Goal: Task Accomplishment & Management: Complete application form

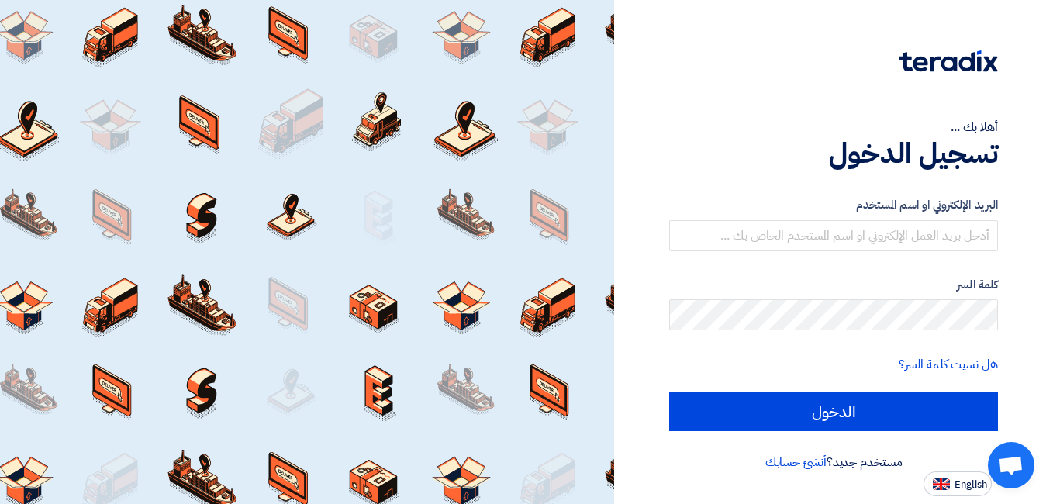
click at [741, 137] on h1 "تسجيل الدخول" at bounding box center [833, 154] width 329 height 34
click at [803, 468] on link "أنشئ حسابك" at bounding box center [796, 462] width 61 height 19
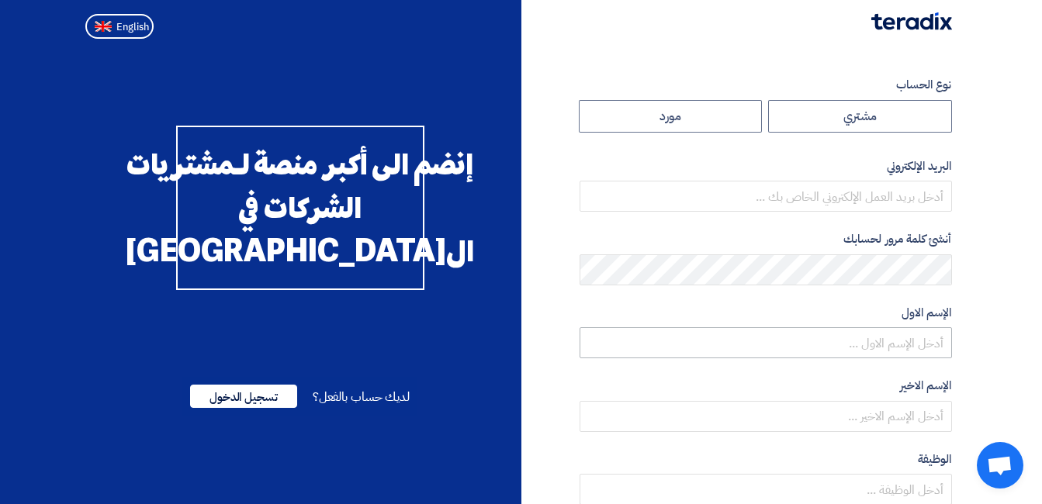
scroll to position [78, 0]
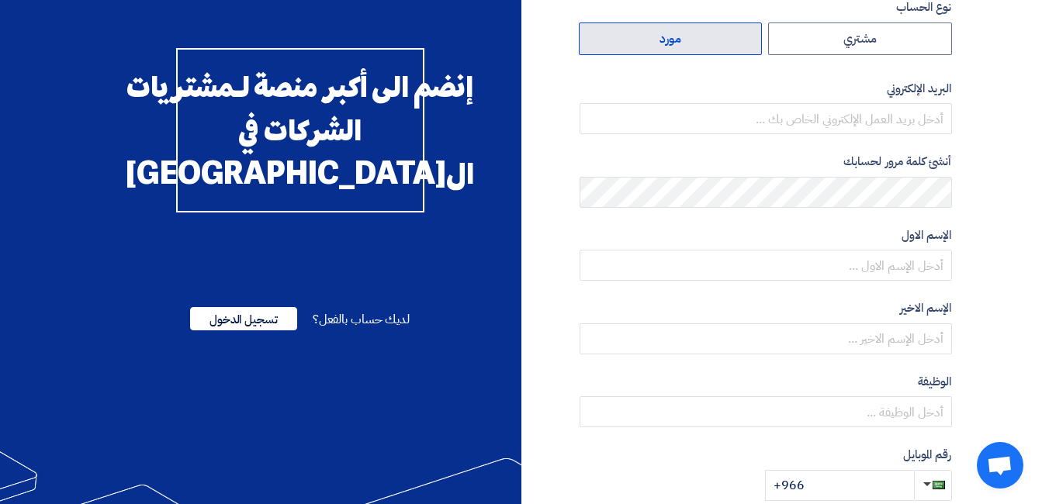
click at [698, 40] on label "مورد" at bounding box center [671, 38] width 184 height 33
click at [698, 40] on input "مورد" at bounding box center [670, 38] width 182 height 31
radio input "true"
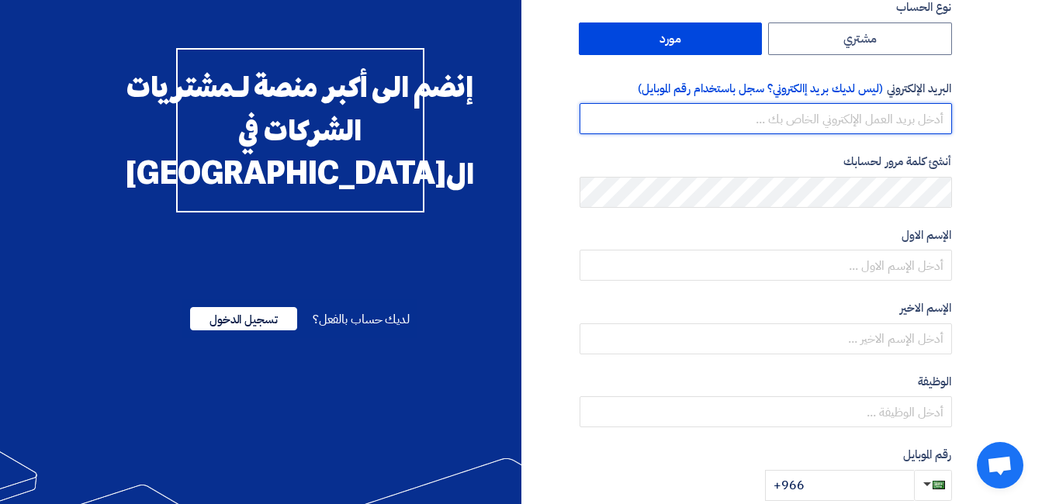
click at [758, 112] on input "email" at bounding box center [765, 118] width 372 height 31
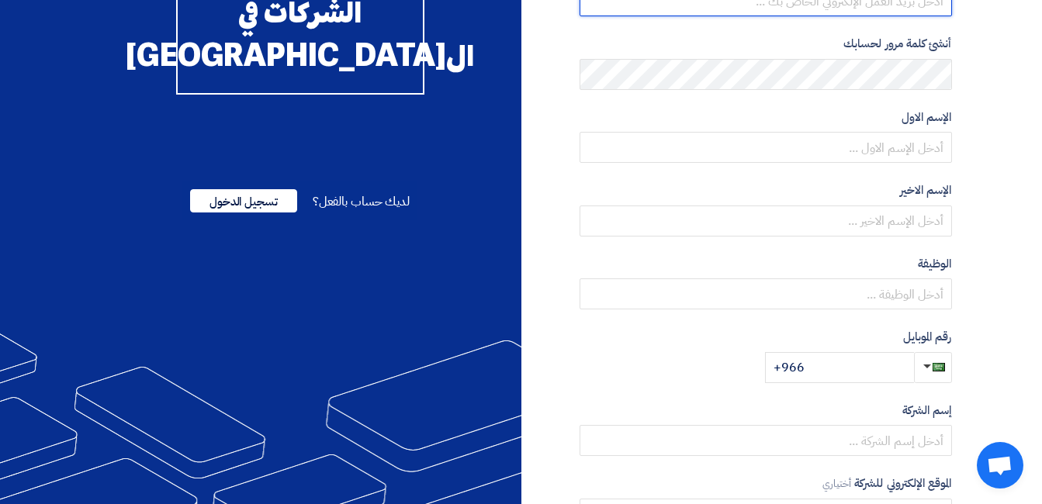
scroll to position [269, 0]
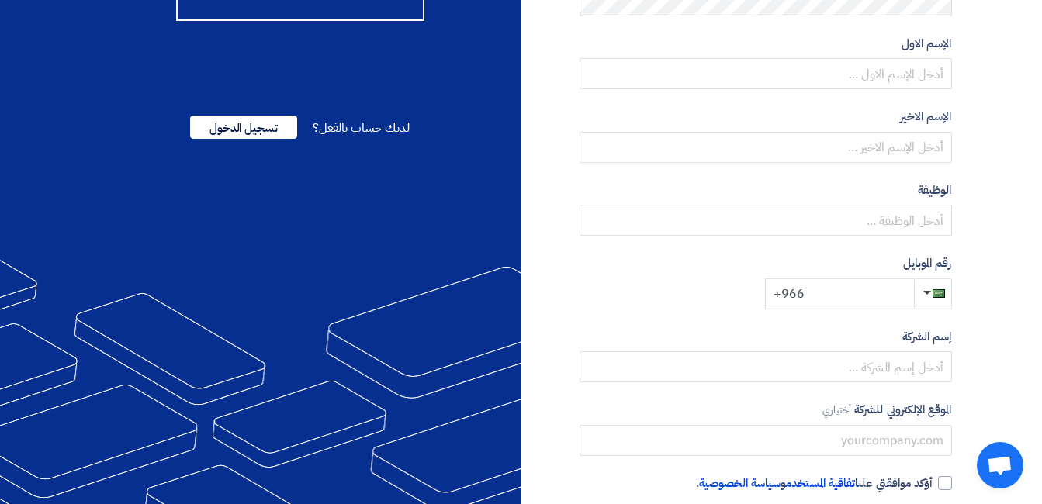
click at [835, 297] on input "+966" at bounding box center [839, 293] width 149 height 31
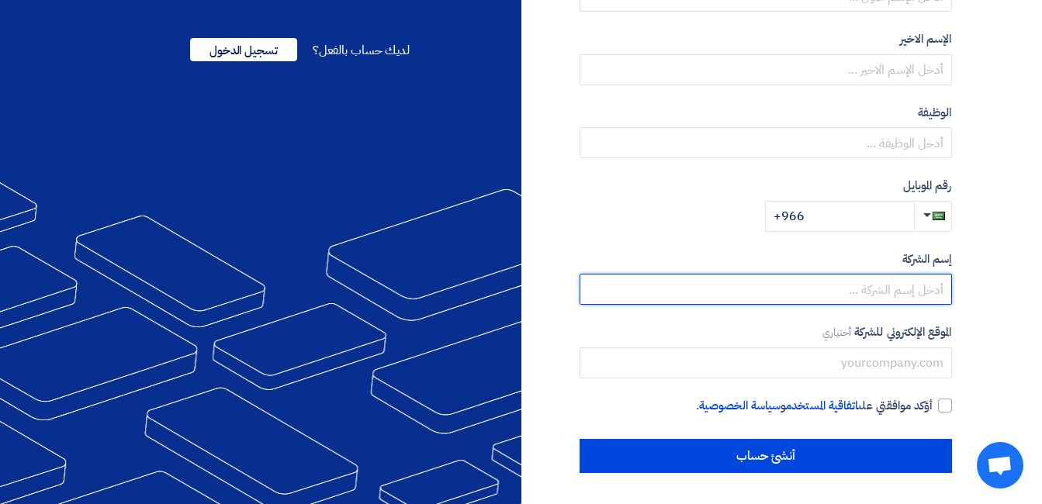
click at [836, 298] on input "text" at bounding box center [765, 289] width 372 height 31
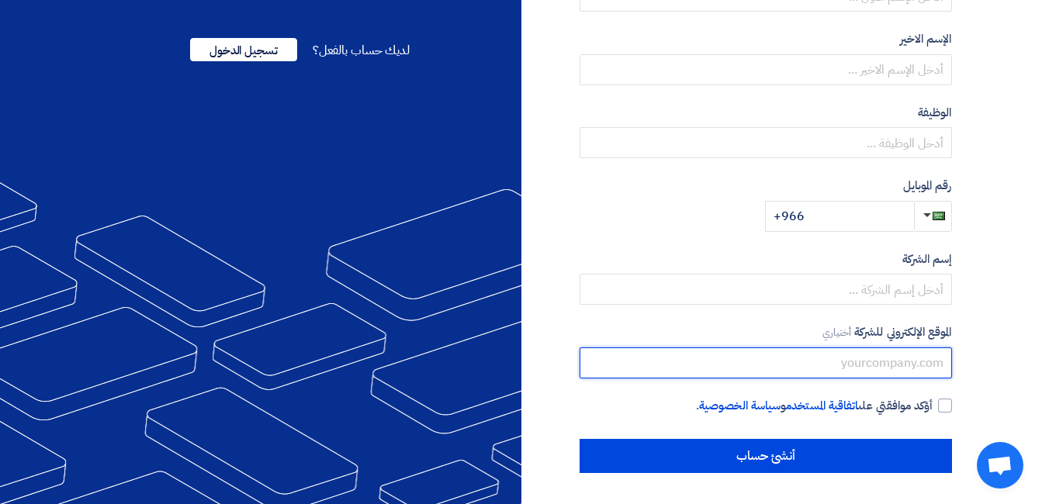
click at [782, 365] on input "text" at bounding box center [765, 362] width 372 height 31
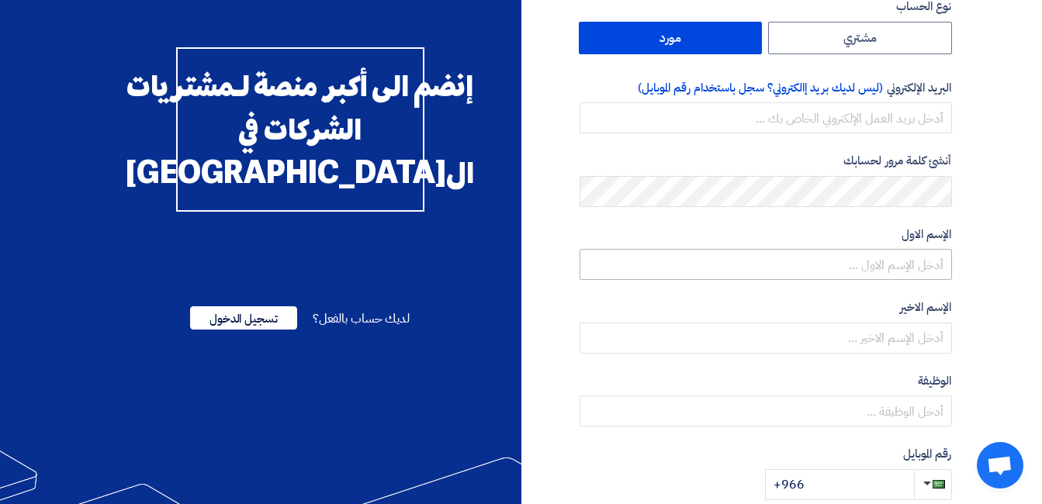
scroll to position [78, 0]
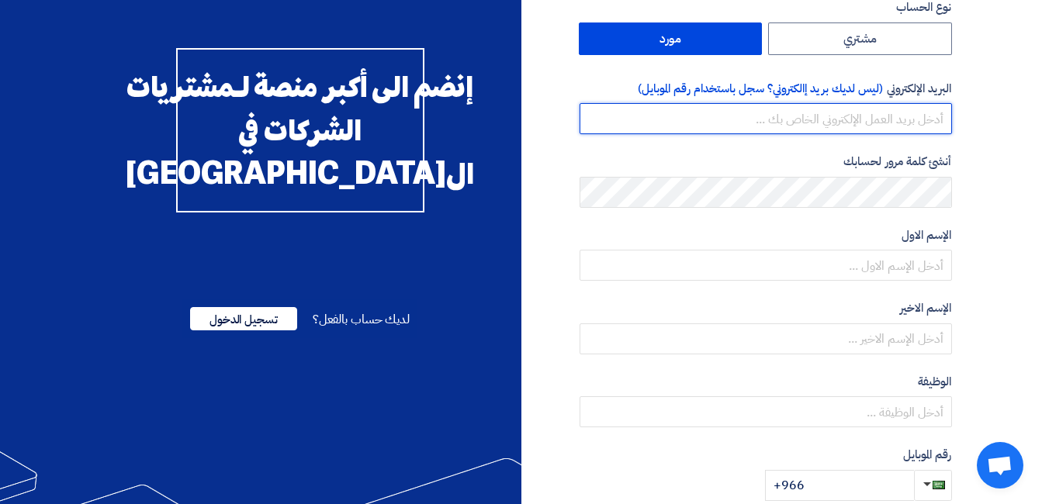
click at [790, 117] on input "email" at bounding box center [765, 118] width 372 height 31
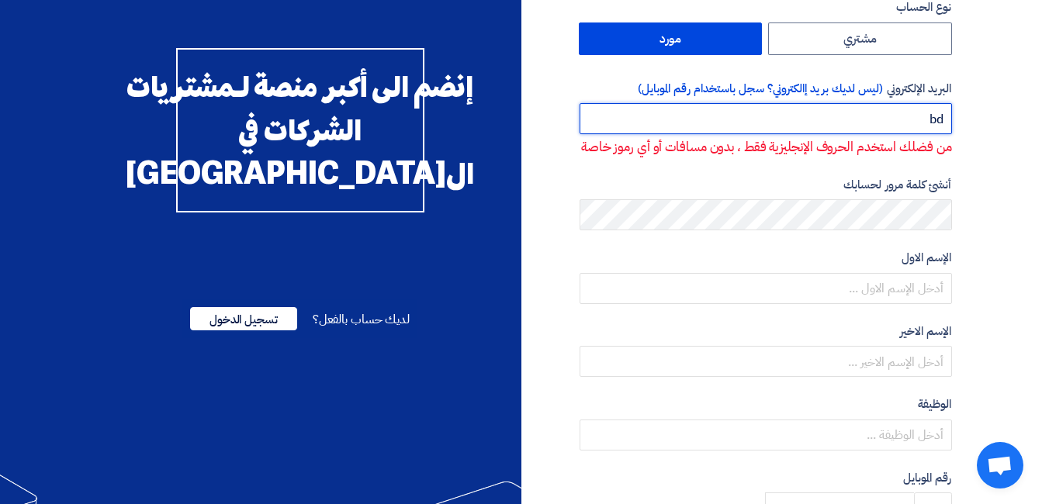
type input "b"
click at [816, 115] on input "email" at bounding box center [765, 118] width 372 height 31
paste input "[EMAIL_ADDRESS][DOMAIN_NAME]"
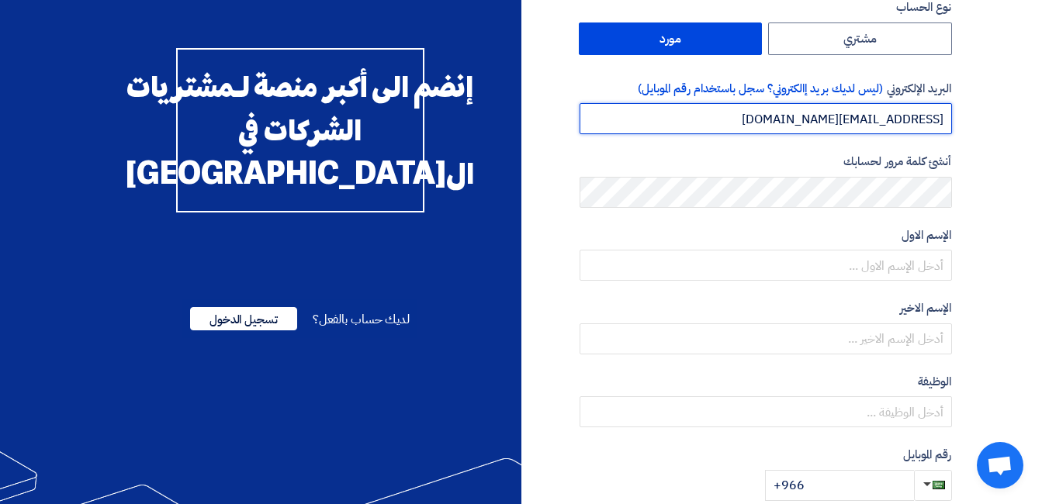
type input "[EMAIL_ADDRESS][DOMAIN_NAME]"
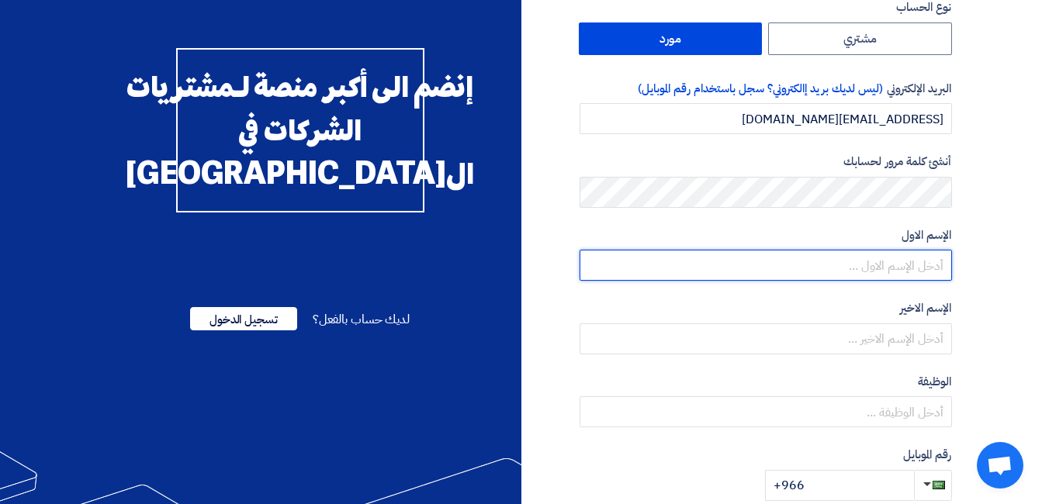
click at [624, 254] on input "text" at bounding box center [765, 265] width 372 height 31
type input "Renad"
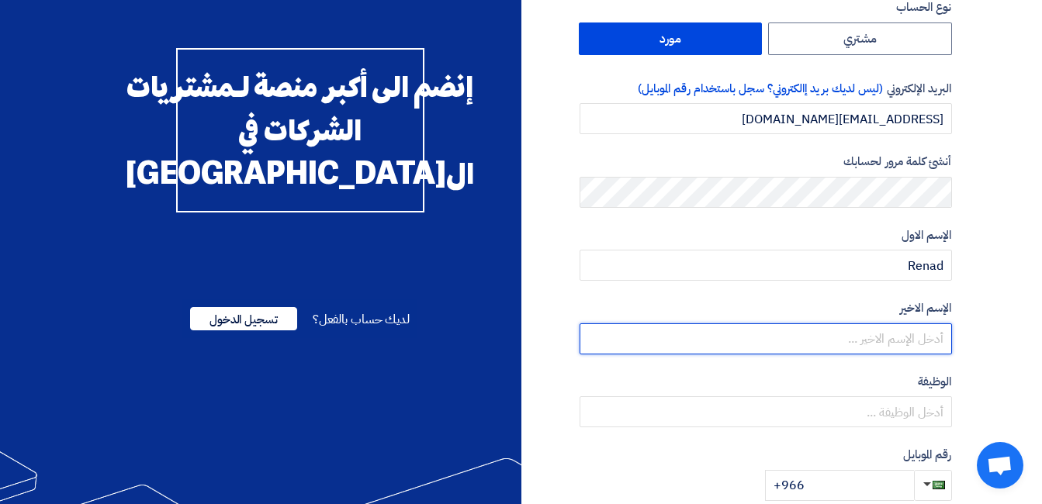
click at [774, 352] on input "text" at bounding box center [765, 338] width 372 height 31
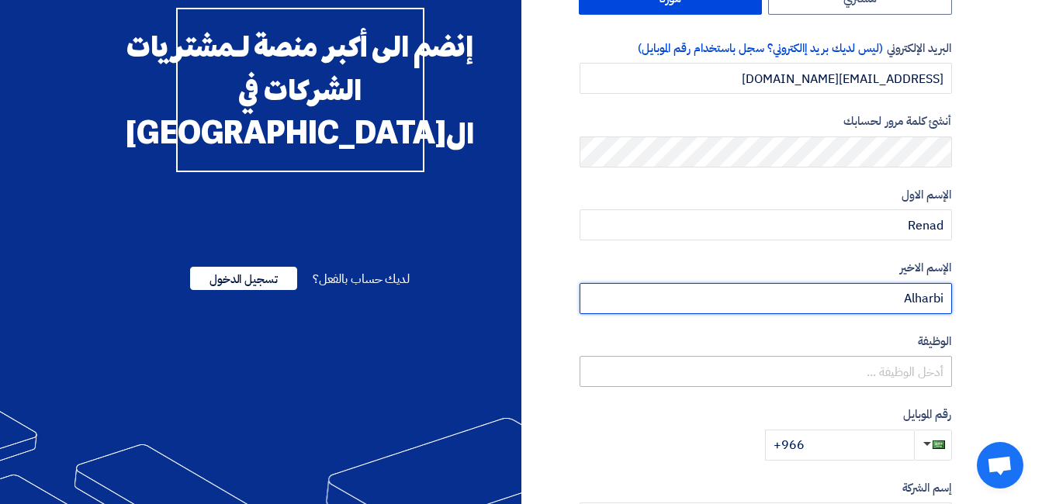
scroll to position [155, 0]
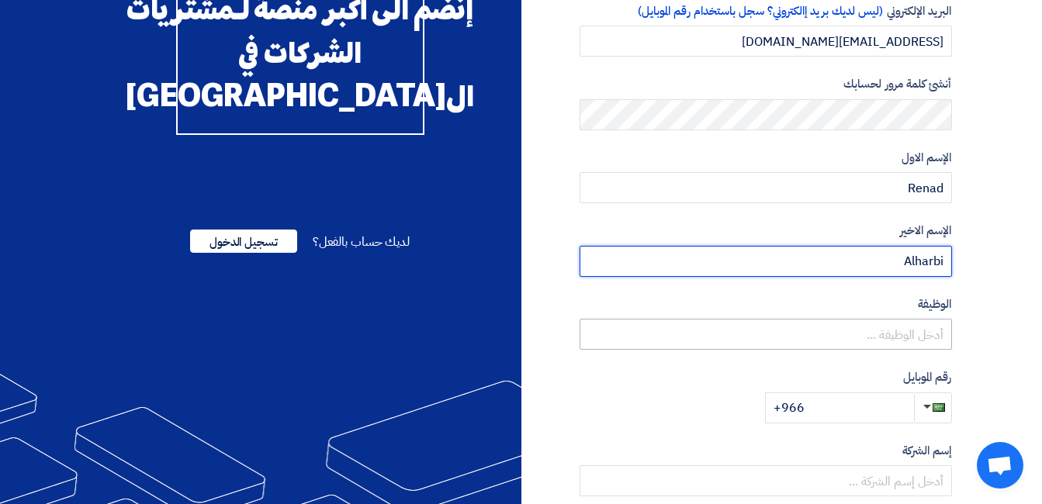
type input "Alharbi"
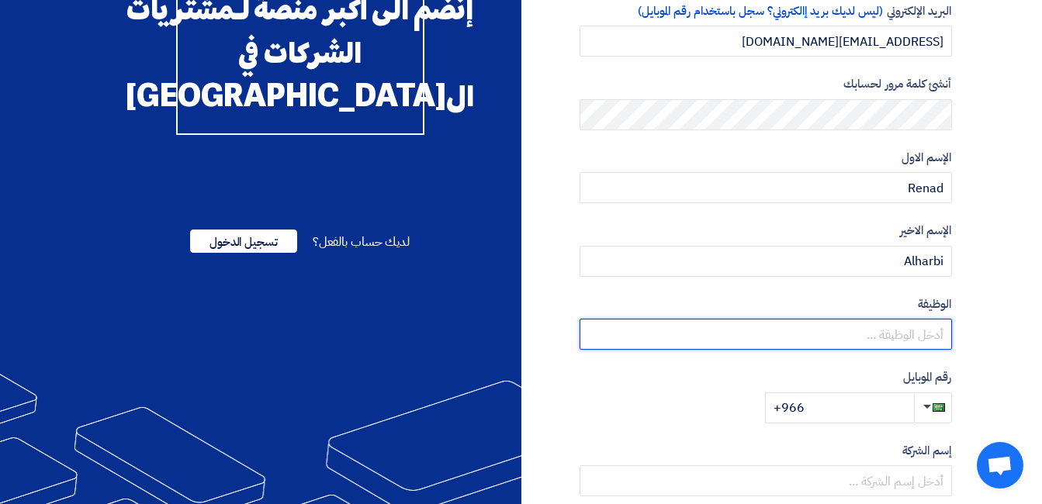
click at [747, 340] on input "text" at bounding box center [765, 334] width 372 height 31
type input "A"
click at [710, 335] on input "BD" at bounding box center [765, 334] width 372 height 31
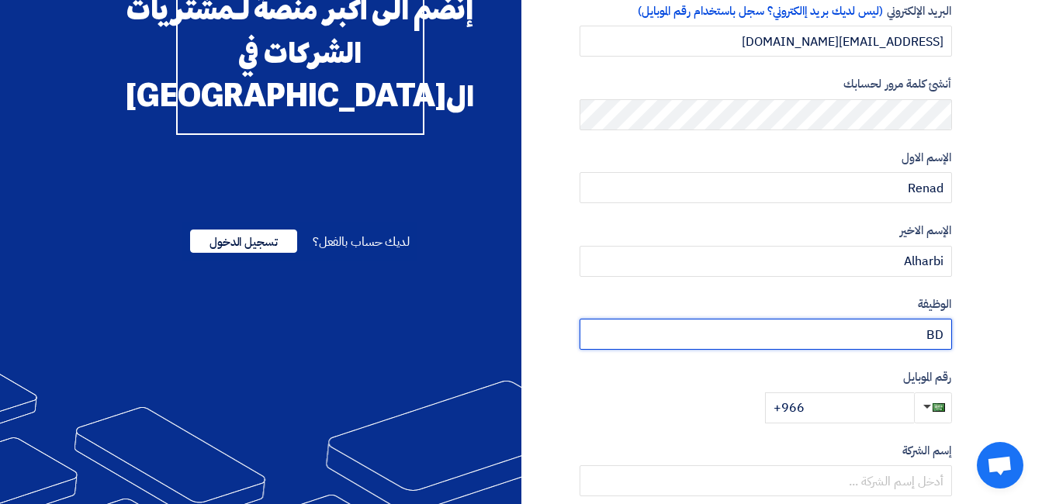
paste input "business development administrator"
type input "business development administrator"
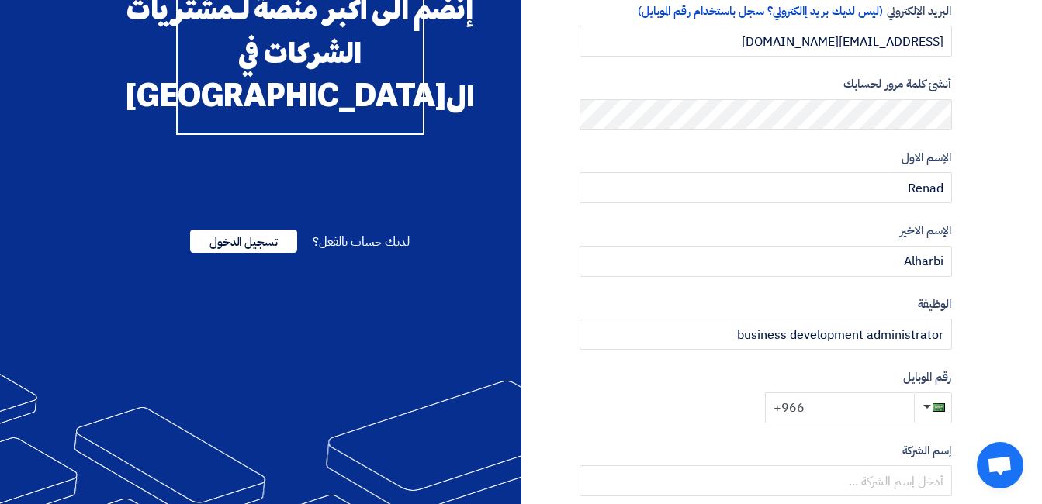
click at [841, 404] on input "+966" at bounding box center [839, 407] width 149 height 31
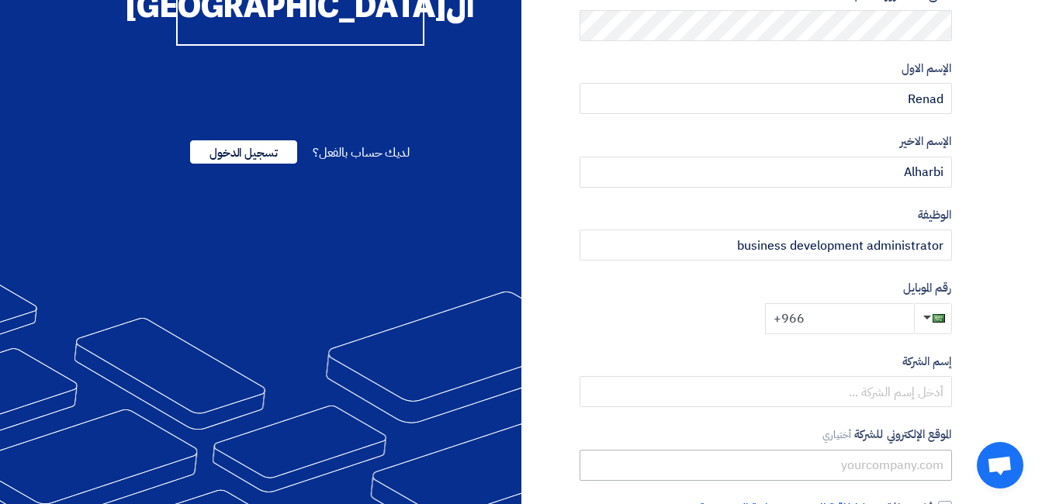
scroll to position [347, 0]
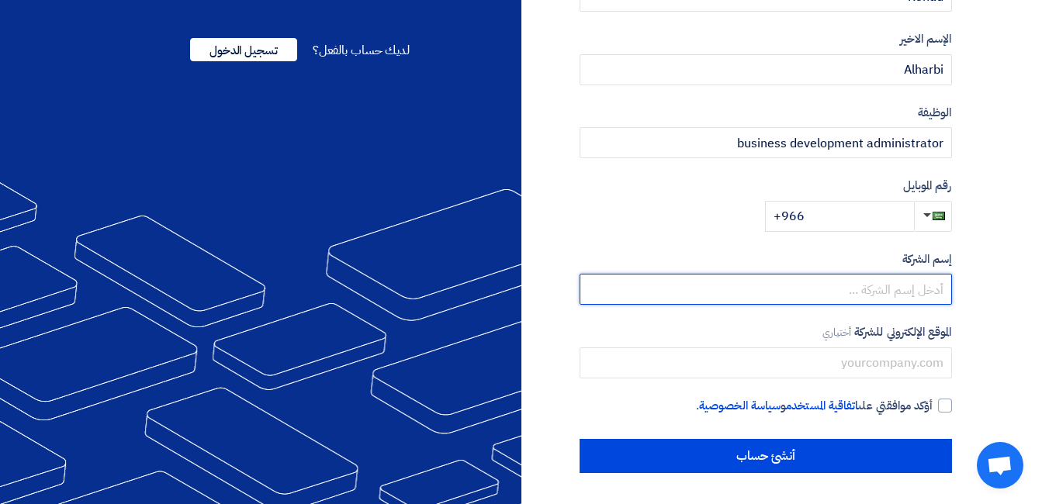
click at [775, 290] on input "text" at bounding box center [765, 289] width 372 height 31
type input "RICI Company Ltd"
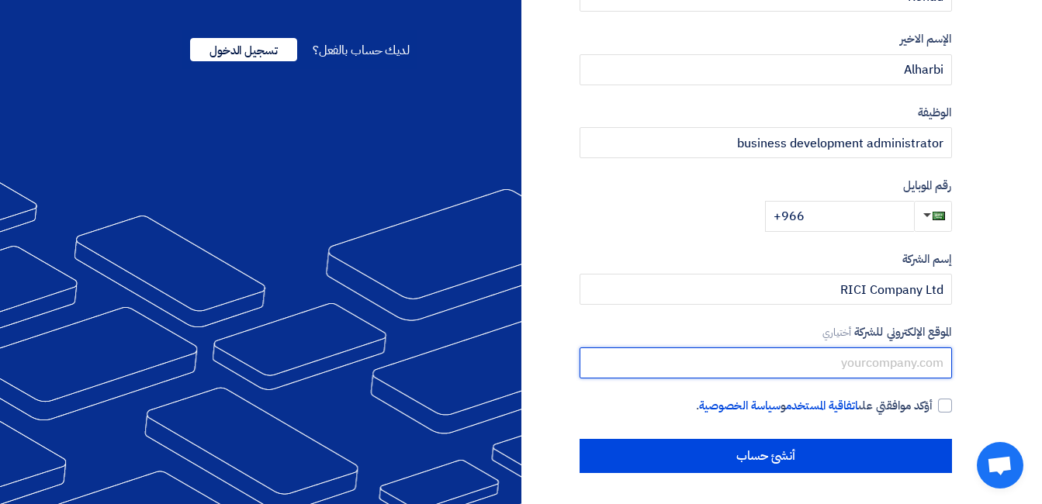
click at [873, 358] on input "text" at bounding box center [765, 362] width 372 height 31
paste input "[DOMAIN_NAME]"
type input "[DOMAIN_NAME]"
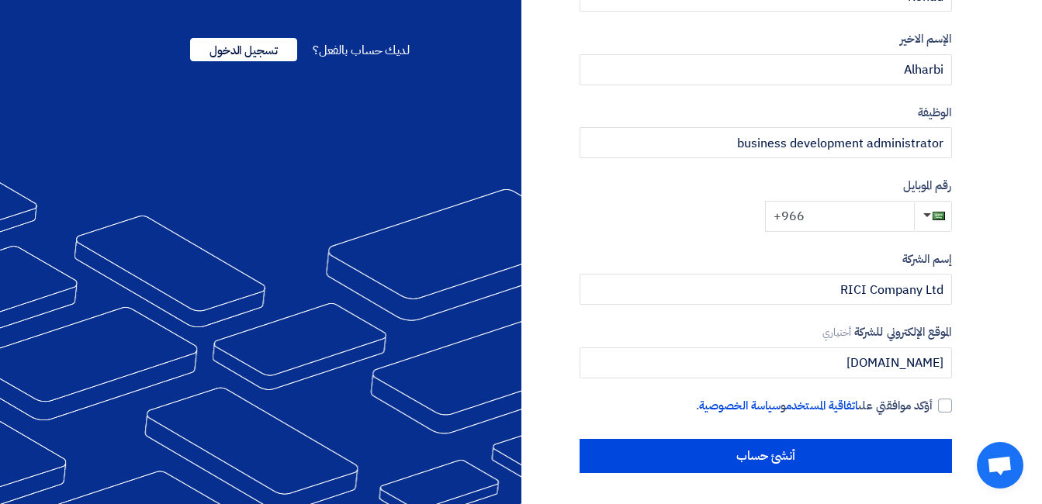
click at [842, 213] on input "+966" at bounding box center [839, 216] width 149 height 31
paste input "[PHONE_NUMBER]"
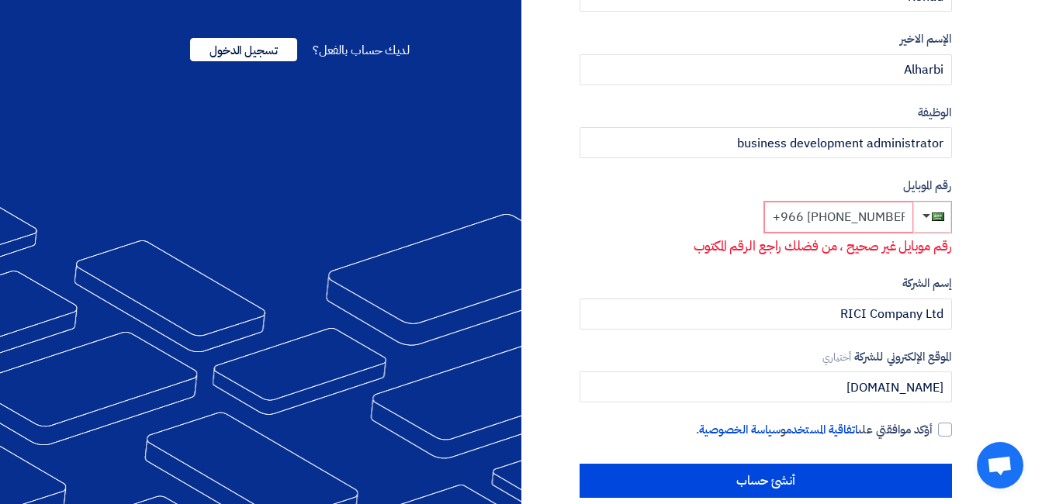
click at [828, 217] on input "+966 [PHONE_NUMBER]" at bounding box center [838, 217] width 149 height 31
click at [826, 218] on input "+966 [PHONE_NUMBER]" at bounding box center [838, 217] width 149 height 31
click at [700, 223] on div "رقم الموبايل [PHONE_NUMBER] رقم موبايل غير صحيح ، من فضلك راجع الرقم المكتوب" at bounding box center [765, 216] width 372 height 79
click at [876, 198] on div "رقم الموبايل [PHONE_NUMBER] رقم موبايل غير صحيح ، من فضلك راجع الرقم المكتوب" at bounding box center [765, 216] width 372 height 79
click at [826, 221] on input "[PHONE_NUMBER]" at bounding box center [838, 217] width 149 height 31
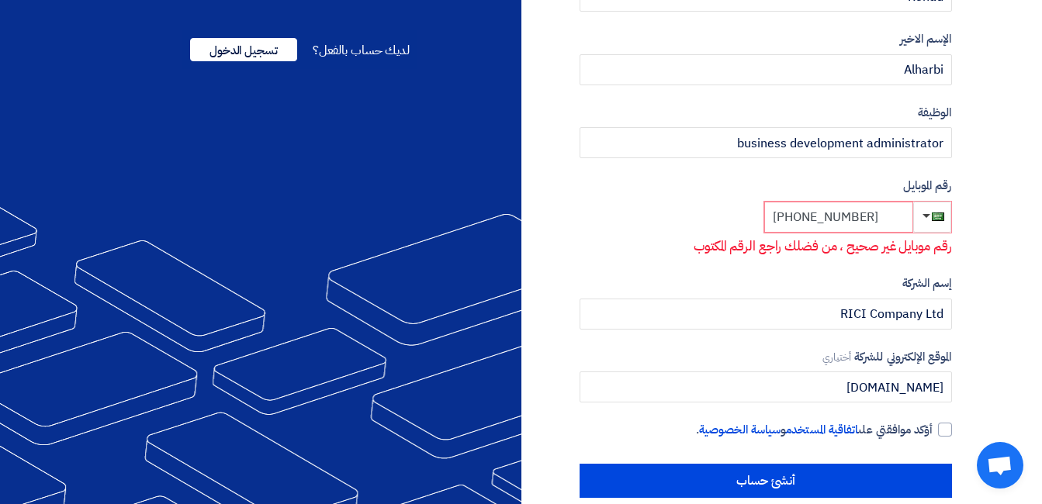
click at [846, 220] on input "[PHONE_NUMBER]" at bounding box center [838, 217] width 149 height 31
drag, startPoint x: 692, startPoint y: 170, endPoint x: 692, endPoint y: 154, distance: 16.3
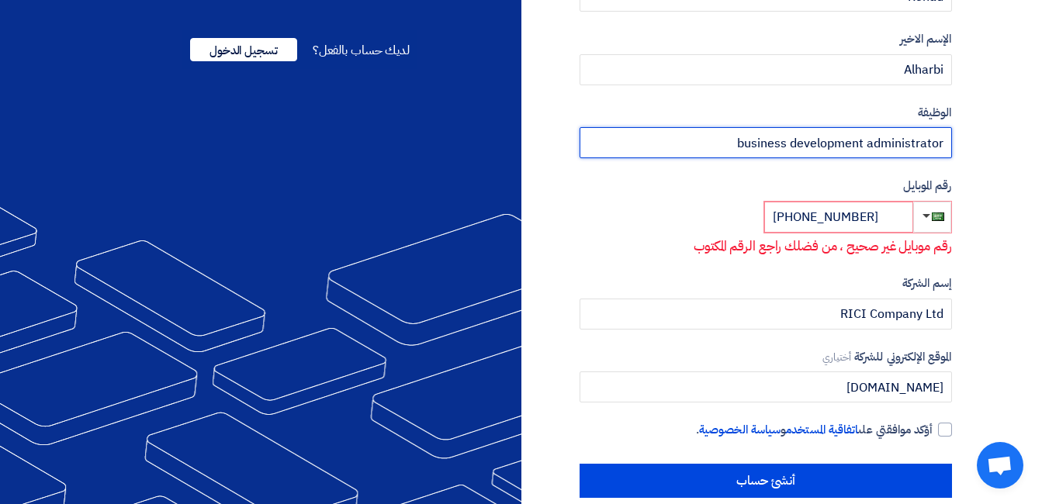
click at [690, 137] on input "business development administrator" at bounding box center [765, 142] width 372 height 31
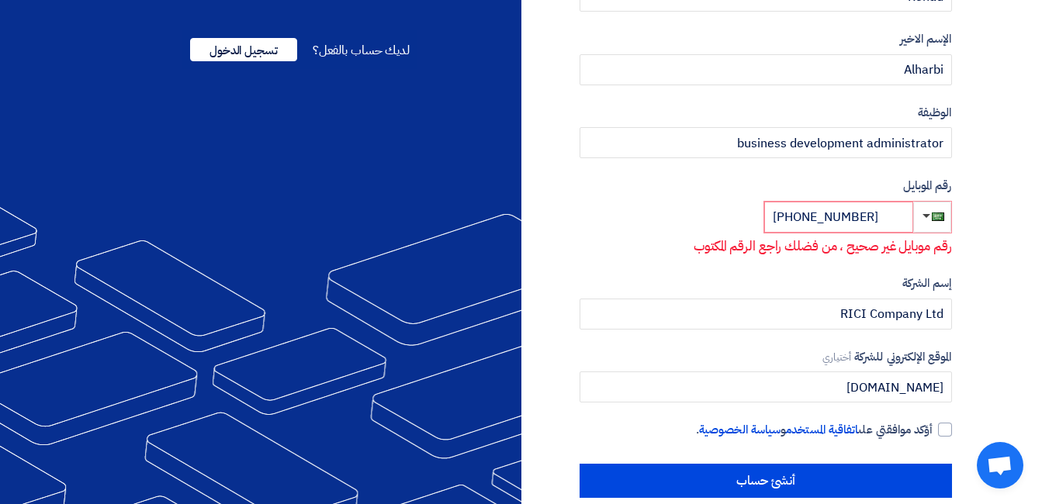
click at [837, 226] on input "[PHONE_NUMBER]" at bounding box center [838, 217] width 149 height 31
click at [837, 225] on input "[PHONE_NUMBER]" at bounding box center [838, 217] width 149 height 31
click at [838, 211] on input "+966 5" at bounding box center [838, 217] width 149 height 31
click at [842, 223] on input "+966 5" at bounding box center [838, 217] width 149 height 31
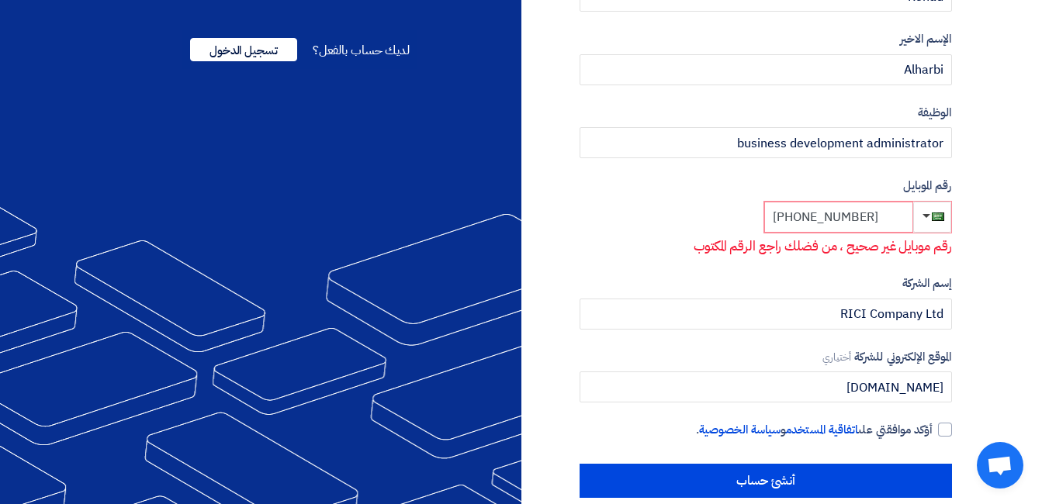
click at [849, 216] on input "[PHONE_NUMBER]" at bounding box center [838, 217] width 149 height 31
drag, startPoint x: 868, startPoint y: 217, endPoint x: 875, endPoint y: 222, distance: 8.4
click at [868, 217] on input "[PHONE_NUMBER]" at bounding box center [838, 217] width 149 height 31
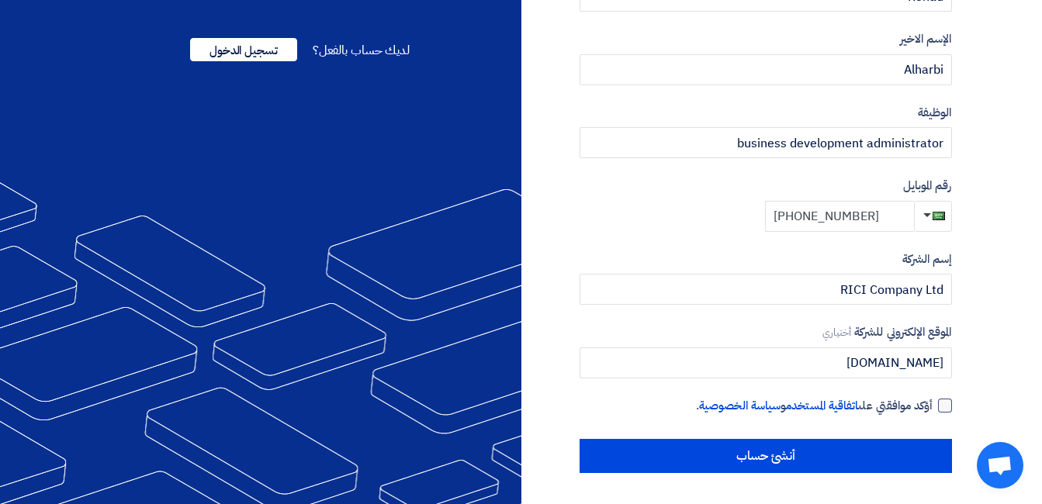
type input "[PHONE_NUMBER]"
click at [937, 400] on label "أؤكد موافقتي على اتفاقية المستخدم و سياسة الخصوصية ." at bounding box center [765, 406] width 372 height 18
click at [933, 400] on input "أؤكد موافقتي على اتفاقية المستخدم و سياسة الخصوصية ." at bounding box center [747, 412] width 372 height 31
checkbox input "true"
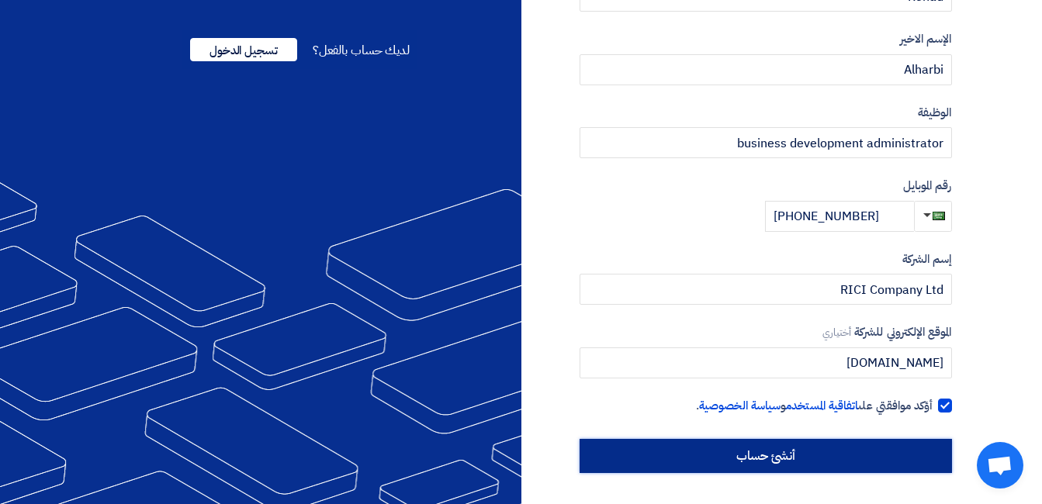
click at [736, 456] on input "أنشئ حساب" at bounding box center [765, 456] width 372 height 34
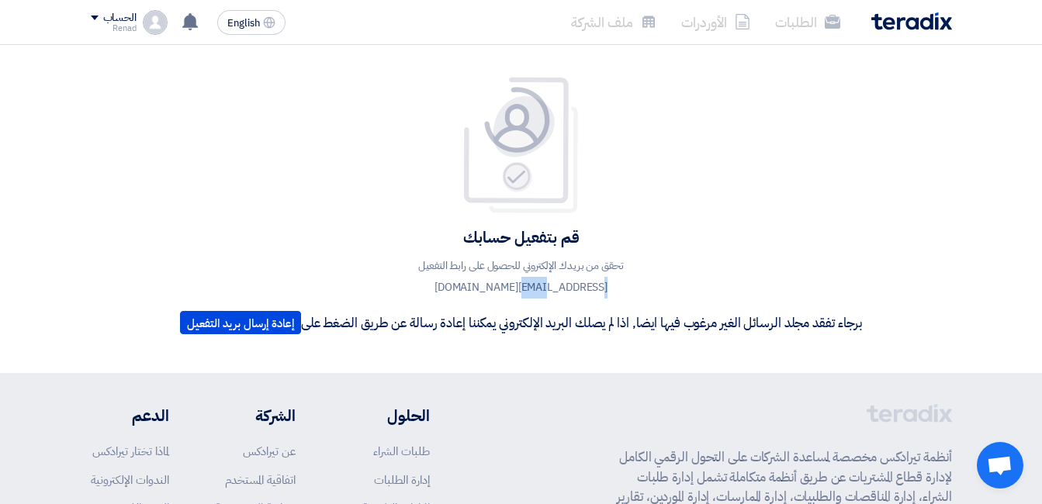
drag, startPoint x: 486, startPoint y: 292, endPoint x: 453, endPoint y: 287, distance: 33.7
click at [456, 287] on p "تحقق من بريدك الإلكتروني للحصول على رابط التفعيل [EMAIL_ADDRESS][DOMAIN_NAME]" at bounding box center [521, 276] width 279 height 43
drag, startPoint x: 453, startPoint y: 287, endPoint x: 311, endPoint y: 278, distance: 142.2
click at [311, 278] on div "قم بتفعيل حسابك تحقق من بريدك الإلكتروني للحصول على رابط التفعيل [EMAIL_ADDRESS…" at bounding box center [520, 209] width 705 height 266
click at [257, 323] on button "إعادة إرسال بريد التفعيل" at bounding box center [240, 322] width 121 height 23
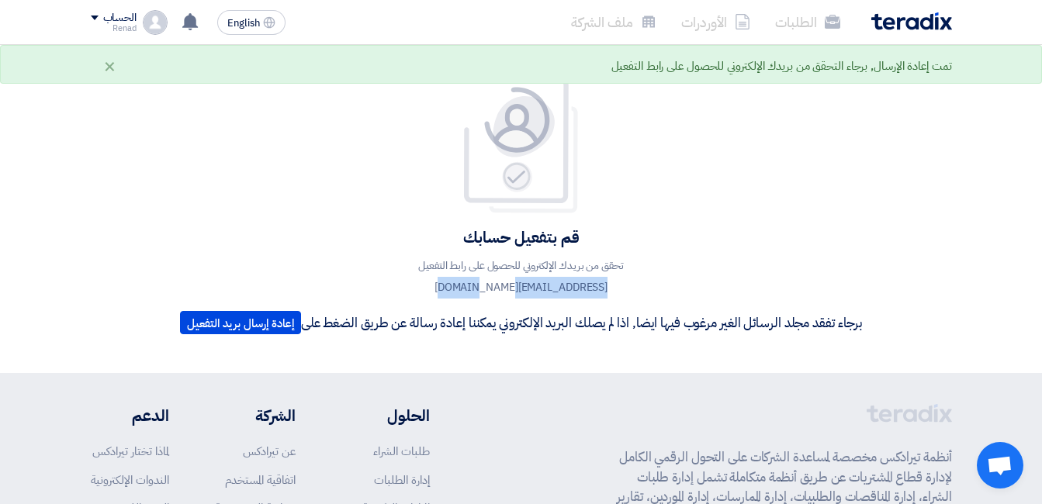
drag, startPoint x: 571, startPoint y: 282, endPoint x: 459, endPoint y: 280, distance: 111.7
click at [459, 280] on p "تحقق من بريدك الإلكتروني للحصول على رابط التفعيل [EMAIL_ADDRESS][DOMAIN_NAME]" at bounding box center [521, 276] width 279 height 43
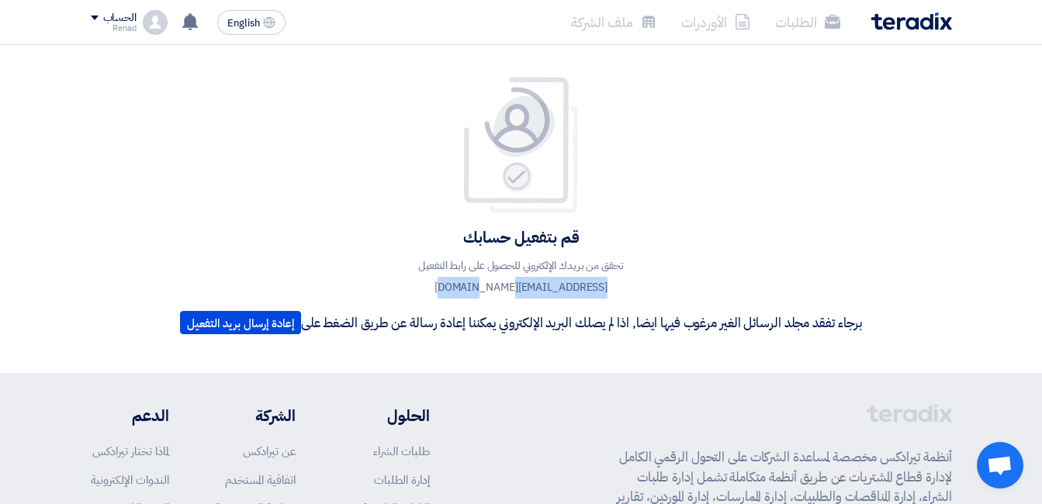
drag, startPoint x: 459, startPoint y: 280, endPoint x: 596, endPoint y: 289, distance: 137.5
click at [596, 289] on p "تحقق من بريدك الإلكتروني للحصول على رابط التفعيل [EMAIL_ADDRESS][DOMAIN_NAME]" at bounding box center [521, 276] width 279 height 43
drag, startPoint x: 602, startPoint y: 279, endPoint x: 450, endPoint y: 278, distance: 152.0
click at [450, 278] on p "تحقق من بريدك الإلكتروني للحصول على رابط التفعيل [EMAIL_ADDRESS][DOMAIN_NAME]" at bounding box center [521, 276] width 279 height 43
copy p "[EMAIL_ADDRESS][DOMAIN_NAME]"
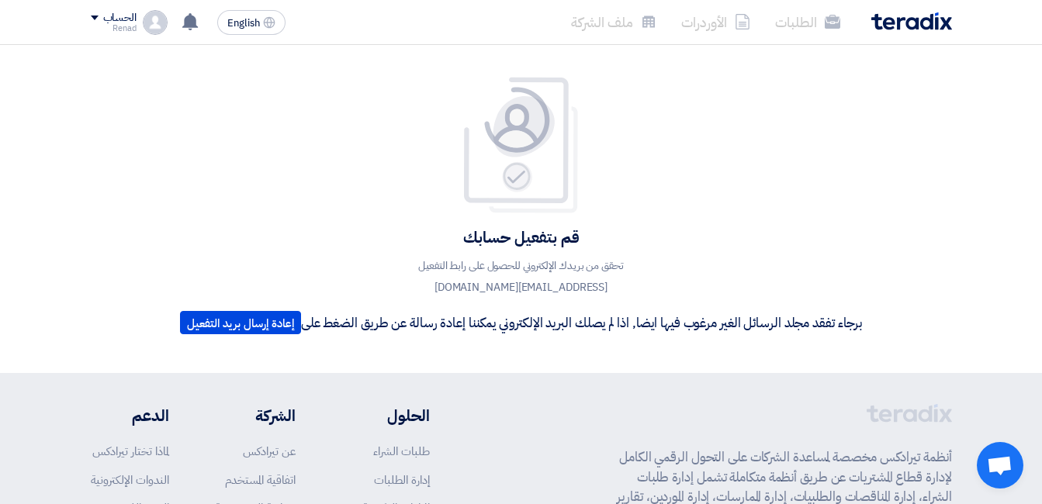
click at [429, 233] on h4 "قم بتفعيل حسابك" at bounding box center [521, 237] width 682 height 20
click at [146, 22] on img at bounding box center [155, 22] width 25 height 25
click at [161, 53] on li "الطلبات" at bounding box center [172, 60] width 161 height 31
click at [115, 9] on div "English EN لا توجد إشعارات جديدة لديك الحساب Renad الطلبات الأوردرات ملف الشركة…" at bounding box center [191, 22] width 201 height 31
click at [115, 24] on div "Renad" at bounding box center [114, 28] width 46 height 9
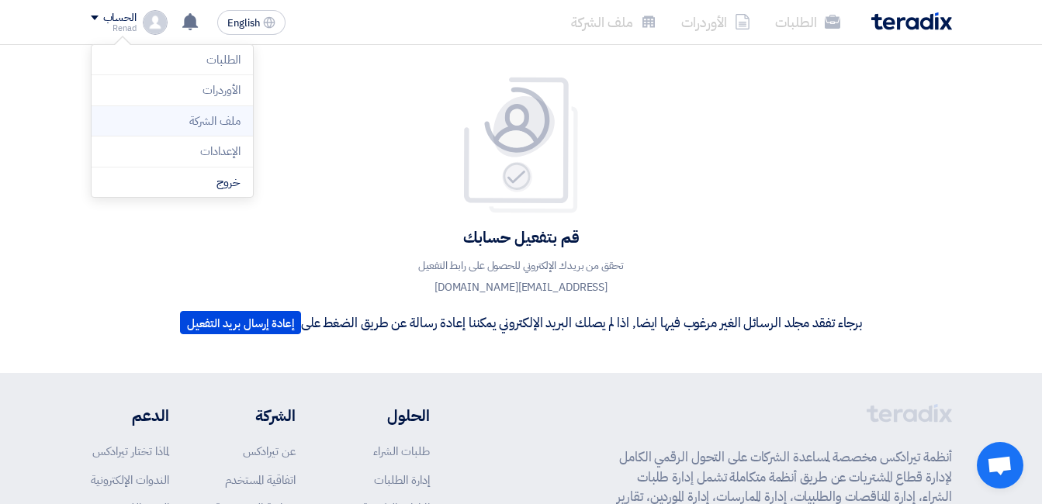
click at [181, 117] on li "ملف الشركة" at bounding box center [172, 121] width 161 height 31
click at [147, 27] on img at bounding box center [155, 22] width 25 height 25
click at [176, 186] on li "خروج" at bounding box center [172, 183] width 161 height 30
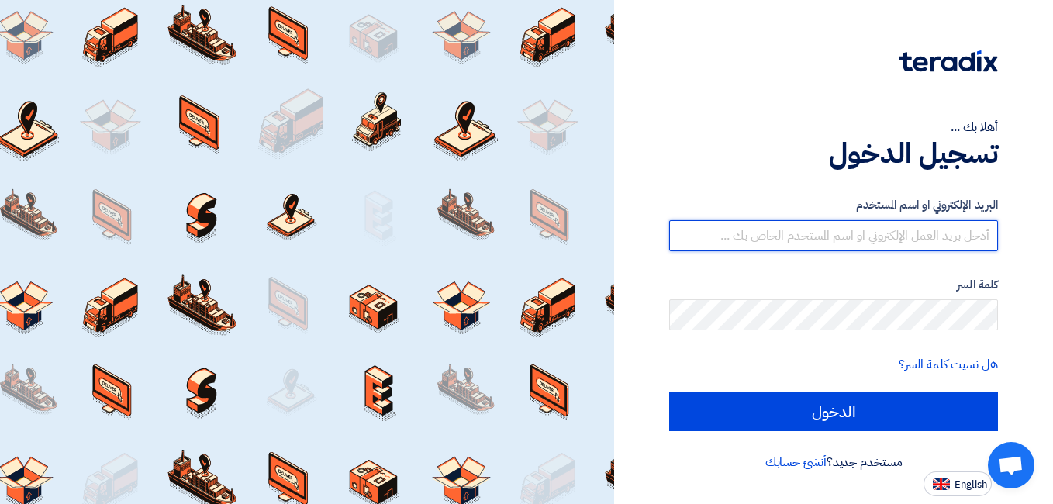
click at [767, 245] on input "text" at bounding box center [833, 235] width 329 height 31
paste input "@[PERSON_NAME] please cross check if ERP data is correct from [DATE] to [DATE] …"
click at [769, 243] on input "@[PERSON_NAME] please cross check if ERP data is correct from [DATE] to [DATE] …" at bounding box center [833, 235] width 329 height 31
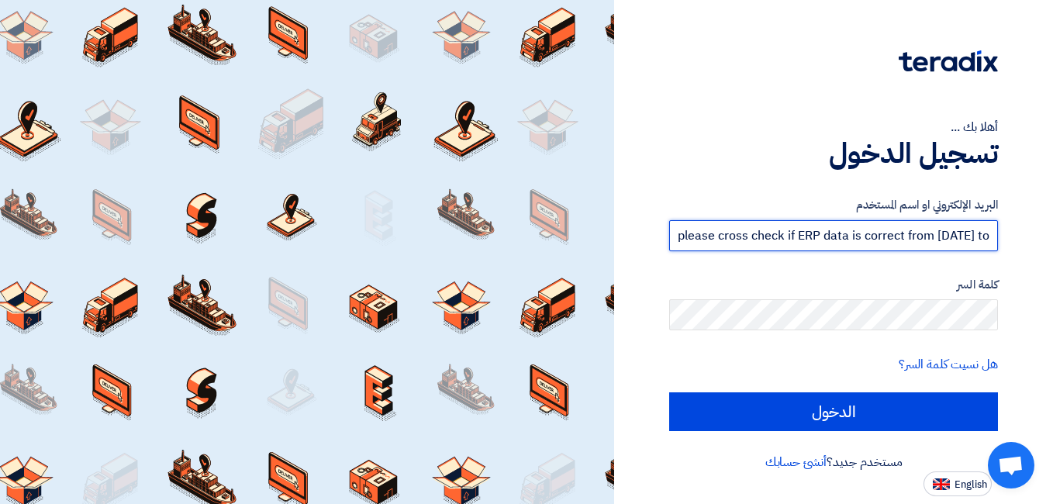
click at [769, 243] on input "@[PERSON_NAME] please cross check if ERP data is correct from [DATE] to [DATE] …" at bounding box center [833, 235] width 329 height 31
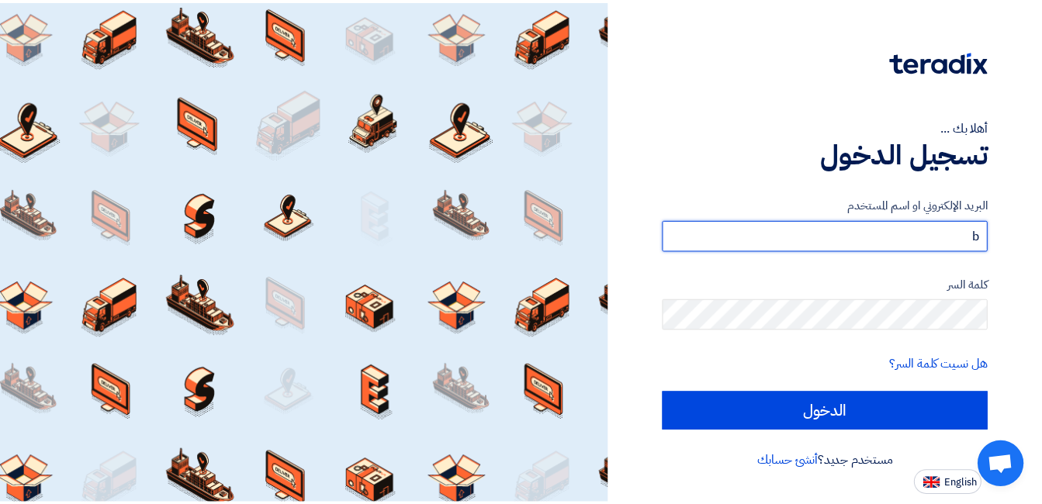
scroll to position [0, 0]
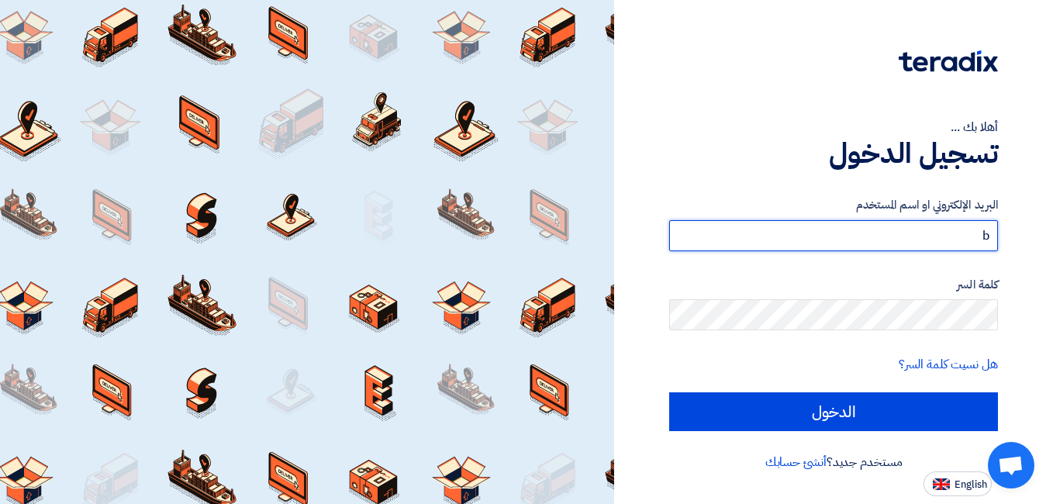
click at [745, 233] on input "b" at bounding box center [833, 235] width 329 height 31
paste input "[EMAIL_ADDRESS][DOMAIN_NAME]"
type input "[EMAIL_ADDRESS][DOMAIN_NAME]"
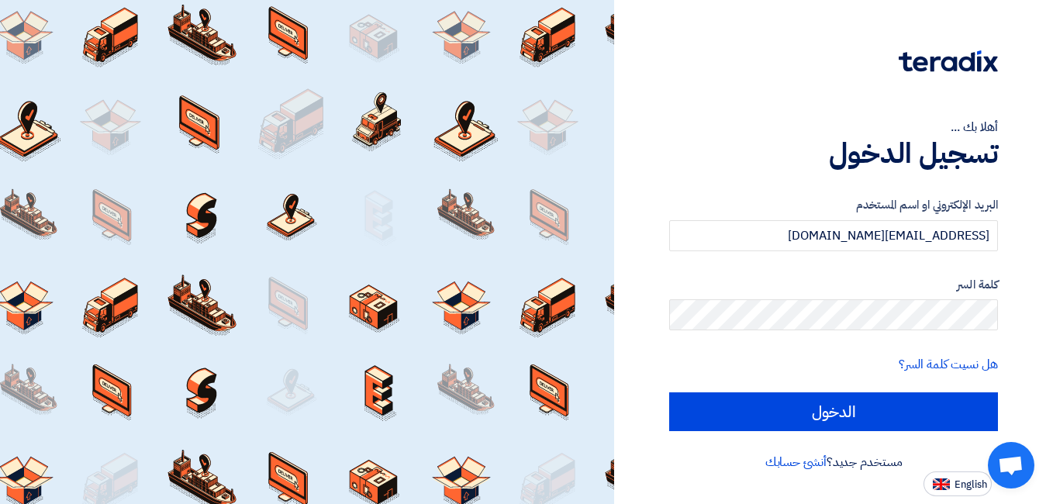
click at [740, 297] on div "كلمة السر" at bounding box center [833, 303] width 329 height 55
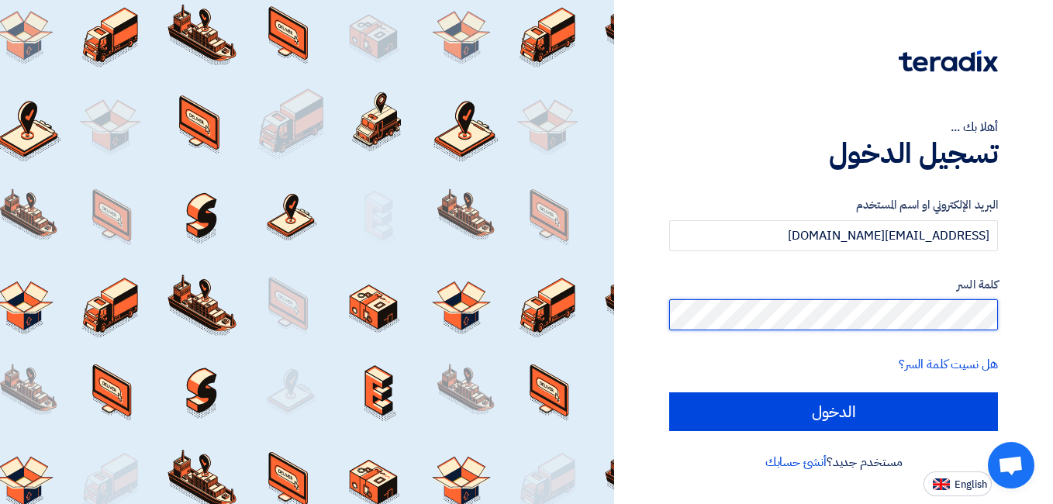
click at [669, 392] on input "الدخول" at bounding box center [833, 411] width 329 height 39
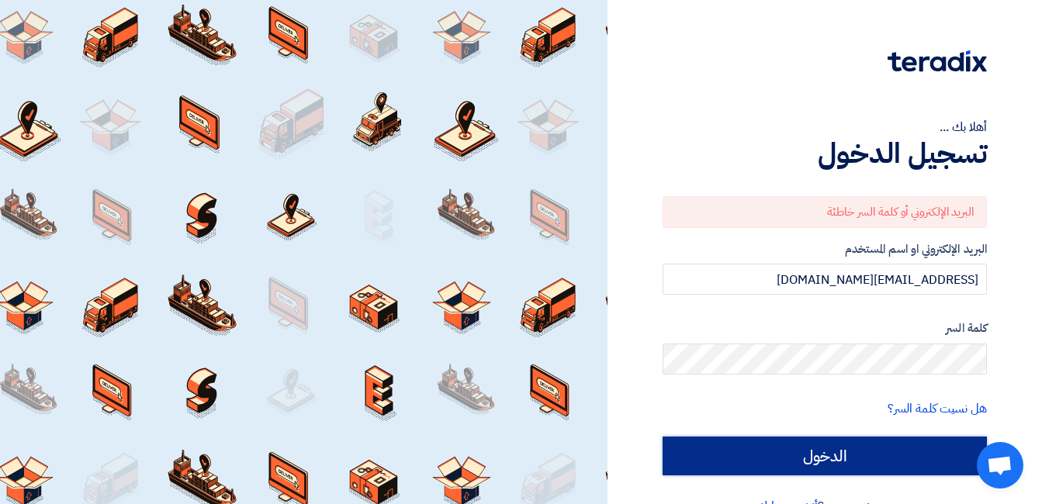
click at [925, 445] on input "الدخول" at bounding box center [824, 456] width 324 height 39
type input "Sign in"
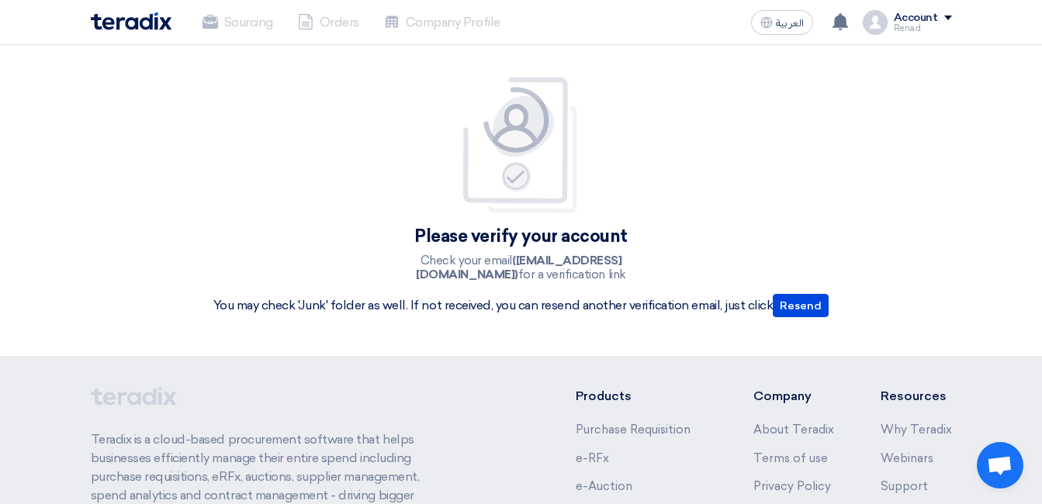
click at [754, 254] on div "Please verify your account Check your email ([EMAIL_ADDRESS][DOMAIN_NAME]) for …" at bounding box center [521, 200] width 639 height 249
drag, startPoint x: 489, startPoint y: 261, endPoint x: 624, endPoint y: 263, distance: 135.7
click at [621, 263] on b "([EMAIL_ADDRESS][DOMAIN_NAME])" at bounding box center [519, 268] width 206 height 28
drag, startPoint x: 624, startPoint y: 263, endPoint x: 552, endPoint y: 283, distance: 74.9
click at [552, 283] on div "Please verify your account Check your email ([EMAIL_ADDRESS][DOMAIN_NAME]) for …" at bounding box center [521, 200] width 639 height 249
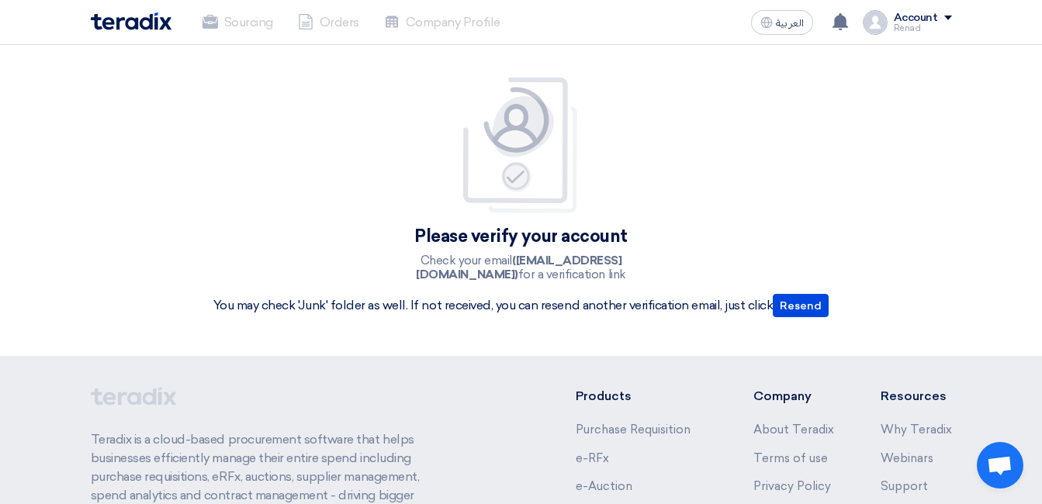
drag, startPoint x: 573, startPoint y: 279, endPoint x: 402, endPoint y: 268, distance: 171.8
click at [402, 268] on p "Check your email ([EMAIL_ADDRESS][DOMAIN_NAME]) for a verification link" at bounding box center [520, 268] width 279 height 28
drag, startPoint x: 402, startPoint y: 268, endPoint x: 451, endPoint y: 272, distance: 49.0
click at [451, 272] on p "Check your email ([EMAIL_ADDRESS][DOMAIN_NAME]) for a verification link" at bounding box center [520, 268] width 279 height 28
click at [491, 280] on p "Check your email ([EMAIL_ADDRESS][DOMAIN_NAME]) for a verification link" at bounding box center [520, 268] width 279 height 28
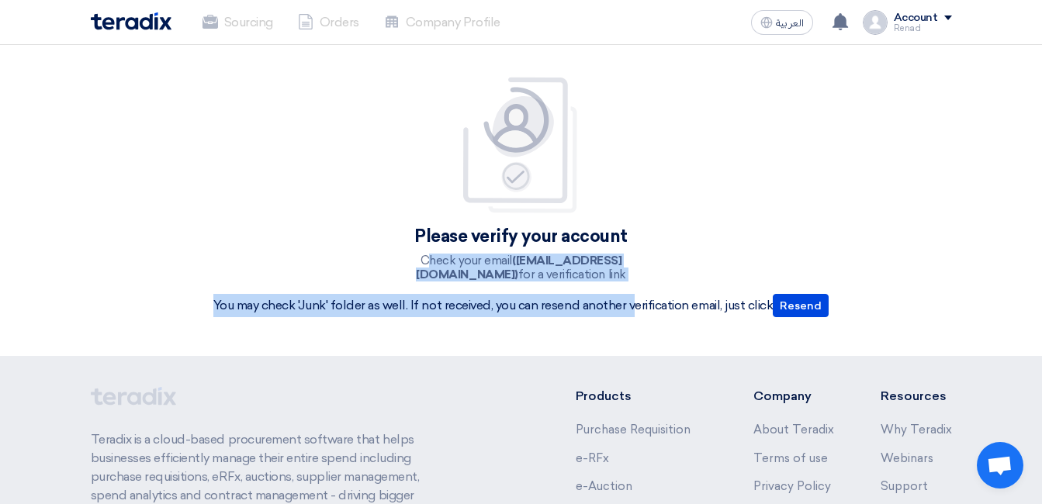
drag, startPoint x: 534, startPoint y: 282, endPoint x: 399, endPoint y: 256, distance: 137.5
click at [399, 256] on div "Please verify your account Check your email ([EMAIL_ADDRESS][DOMAIN_NAME]) for …" at bounding box center [521, 200] width 639 height 249
drag, startPoint x: 399, startPoint y: 256, endPoint x: 396, endPoint y: 277, distance: 21.1
click at [396, 277] on p "Check your email ([EMAIL_ADDRESS][DOMAIN_NAME]) for a verification link" at bounding box center [520, 268] width 279 height 28
drag, startPoint x: 554, startPoint y: 279, endPoint x: 755, endPoint y: 340, distance: 209.8
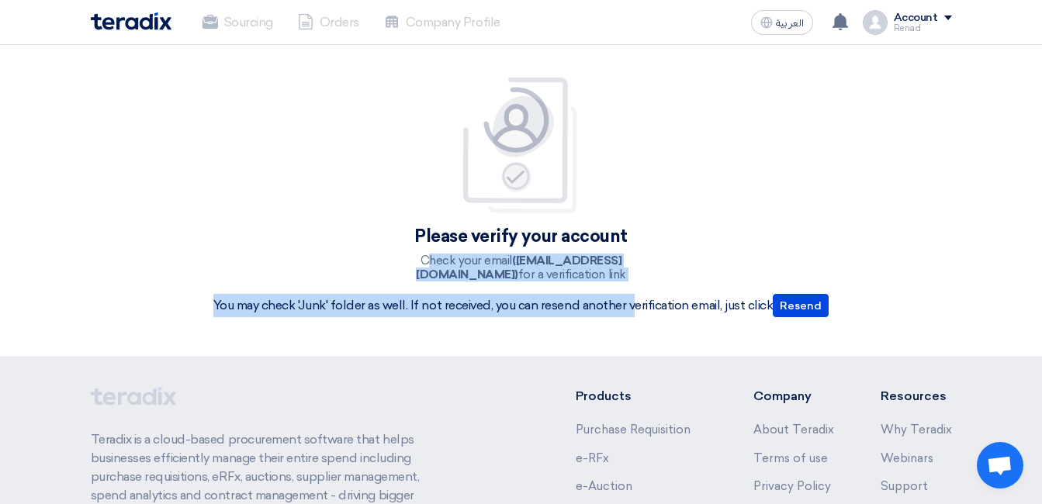
click at [755, 340] on div "Please verify your account Check your email ([EMAIL_ADDRESS][DOMAIN_NAME]) for …" at bounding box center [521, 200] width 676 height 311
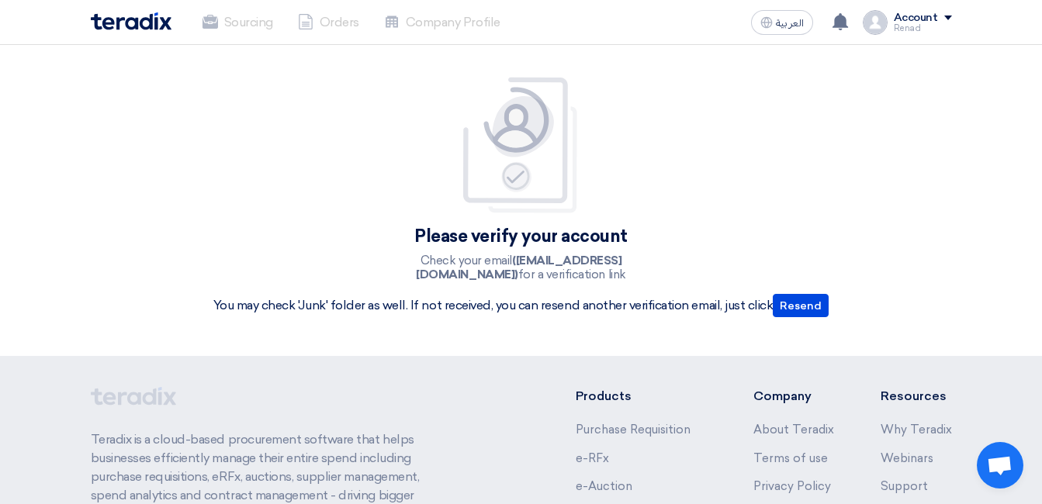
click at [808, 199] on div "Please verify your account Check your email ([EMAIL_ADDRESS][DOMAIN_NAME]) for …" at bounding box center [521, 200] width 639 height 249
